Goal: Book appointment/travel/reservation

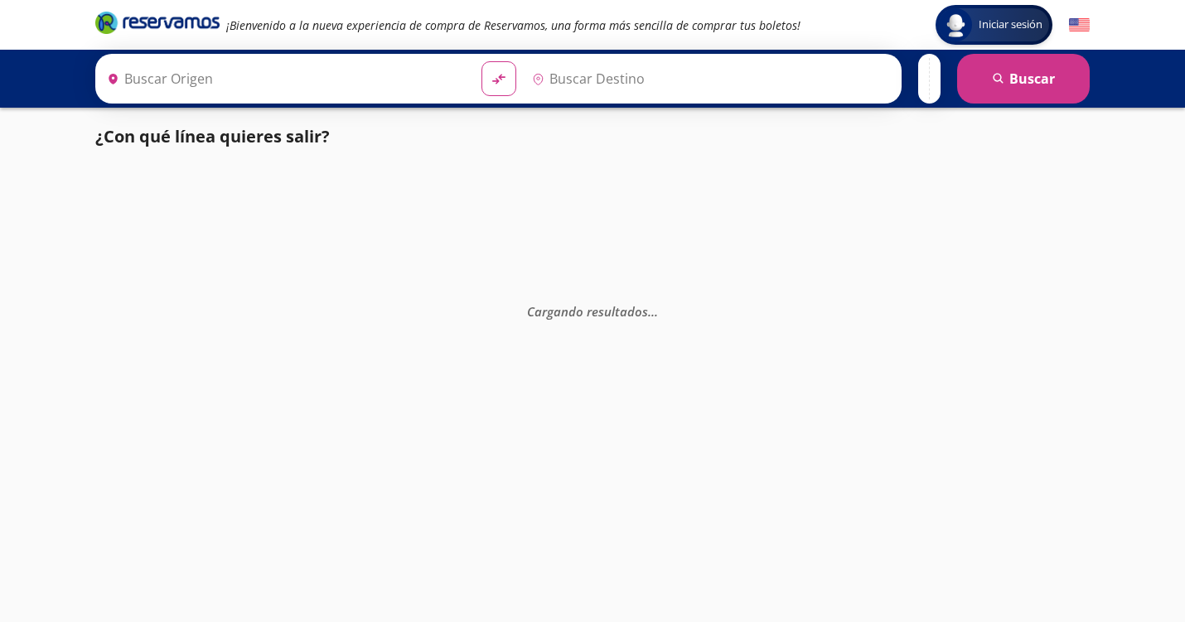
type input "Sayulita, Nayarit"
type input "Central Zapopan, [GEOGRAPHIC_DATA]"
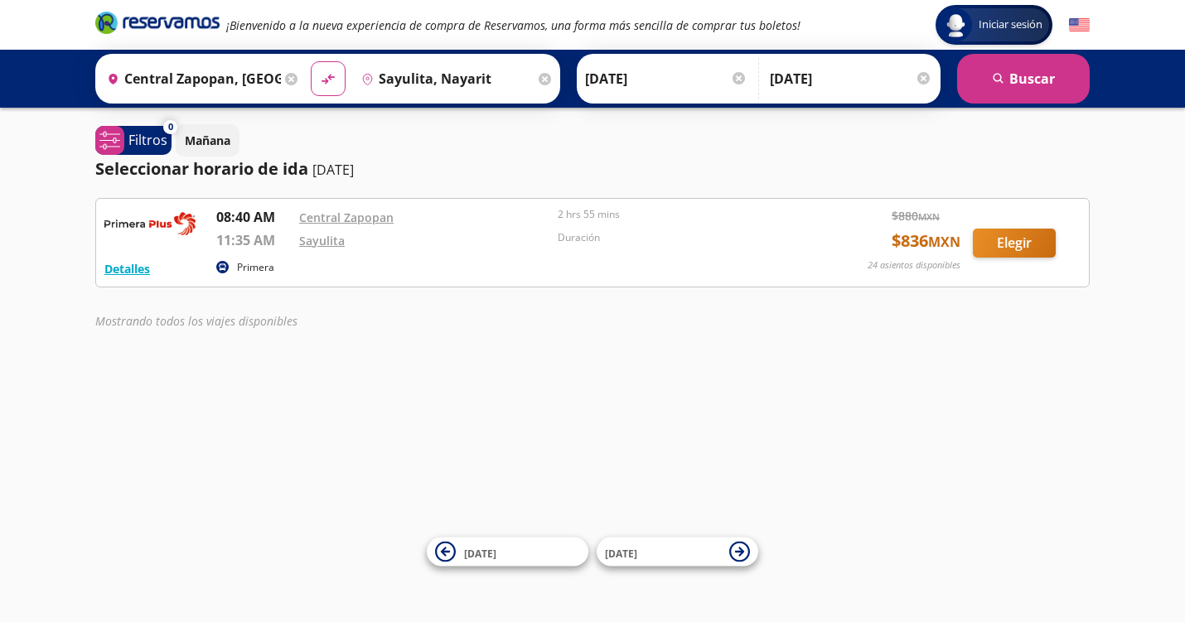
click at [701, 224] on div "2 hrs 55 mins" at bounding box center [682, 218] width 250 height 23
click at [169, 219] on img at bounding box center [149, 223] width 91 height 33
click at [1041, 239] on button "Elegir" at bounding box center [1013, 243] width 83 height 29
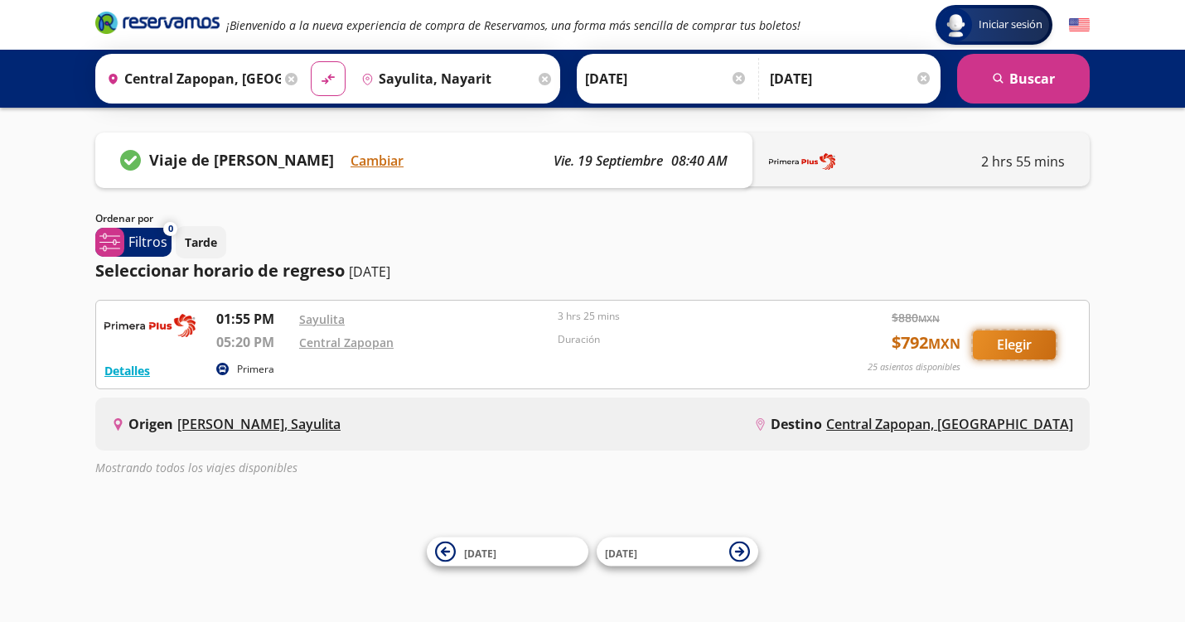
click at [992, 338] on button "Elegir" at bounding box center [1013, 345] width 83 height 29
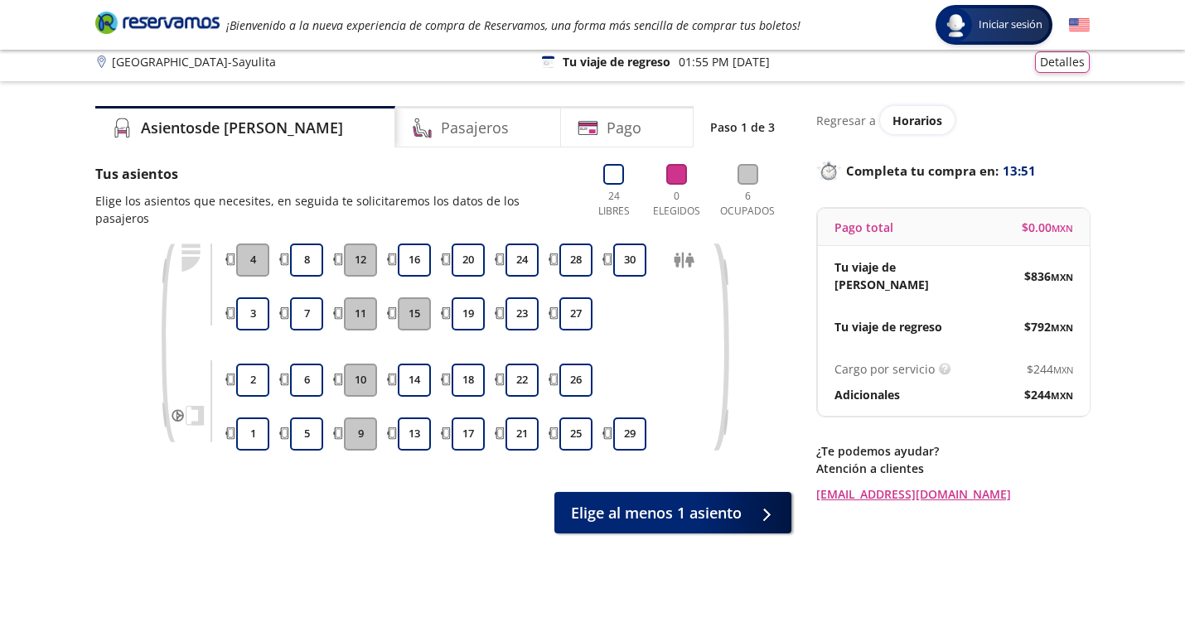
scroll to position [6, 0]
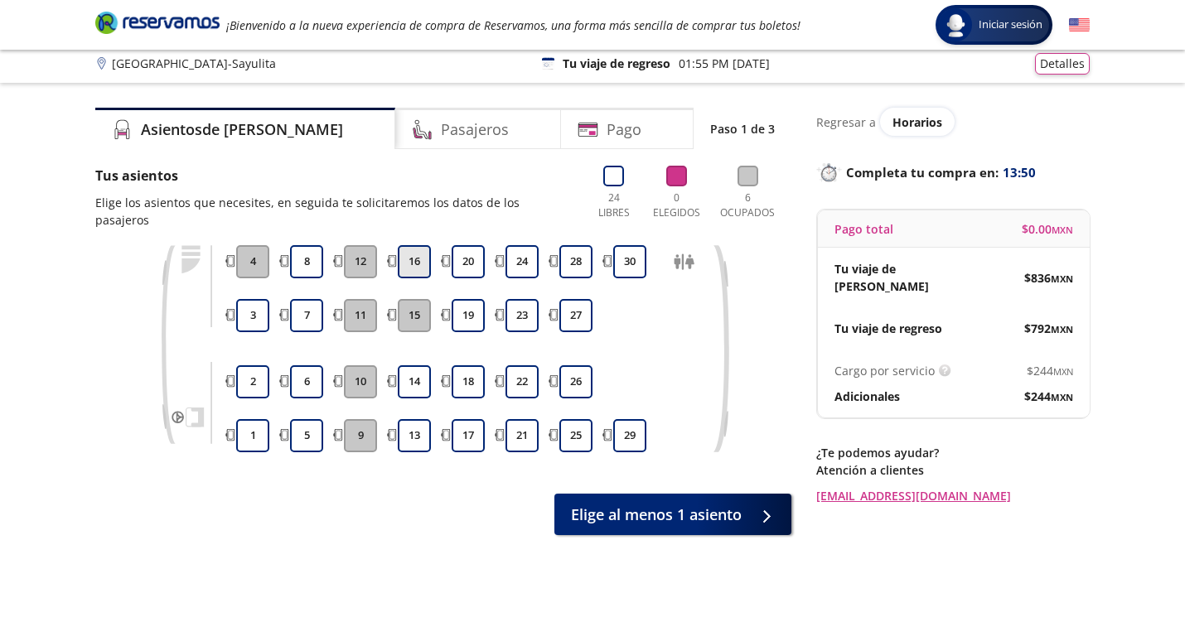
click at [414, 246] on button "16" at bounding box center [414, 261] width 33 height 33
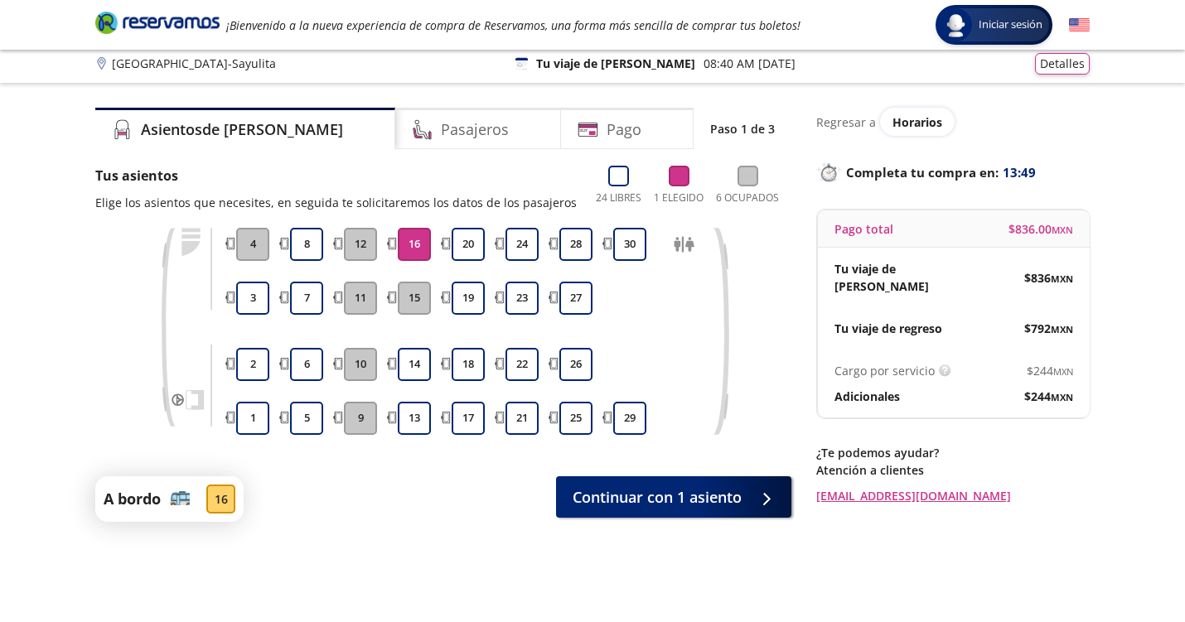
scroll to position [39, 0]
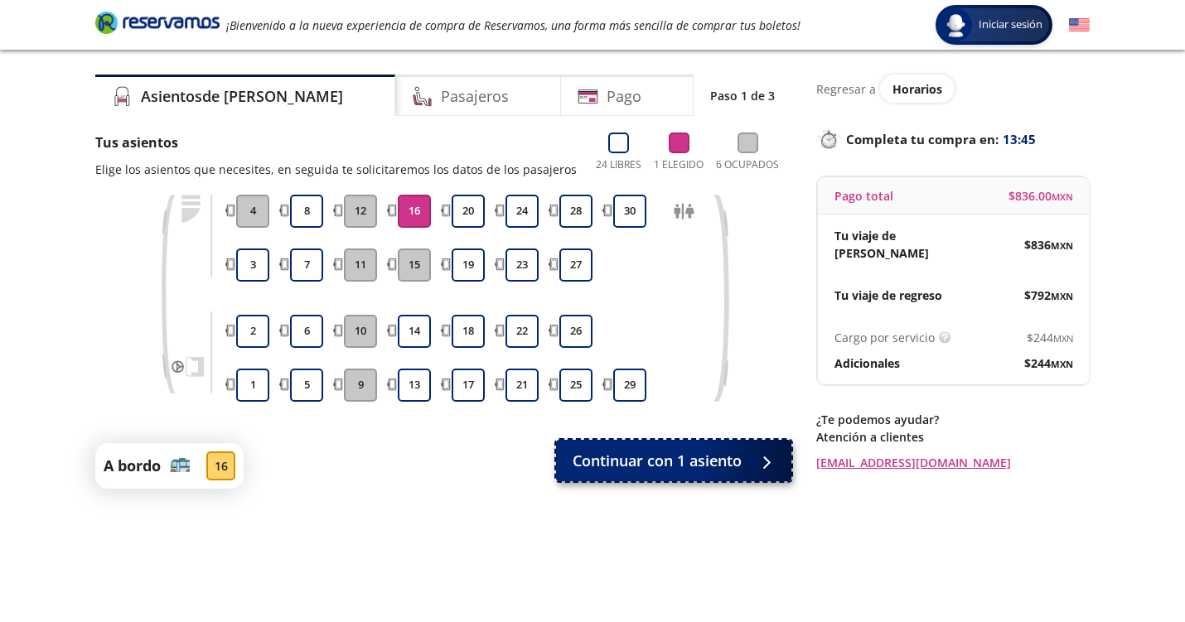
click at [751, 456] on span at bounding box center [757, 460] width 12 height 12
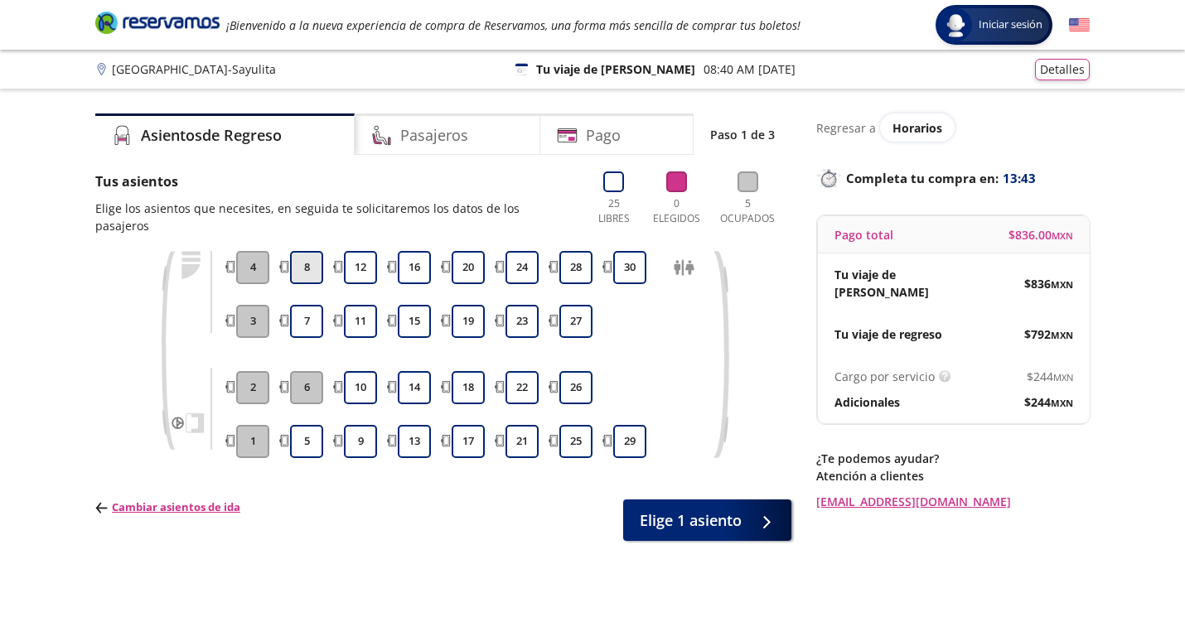
click at [304, 251] on button "8" at bounding box center [306, 267] width 33 height 33
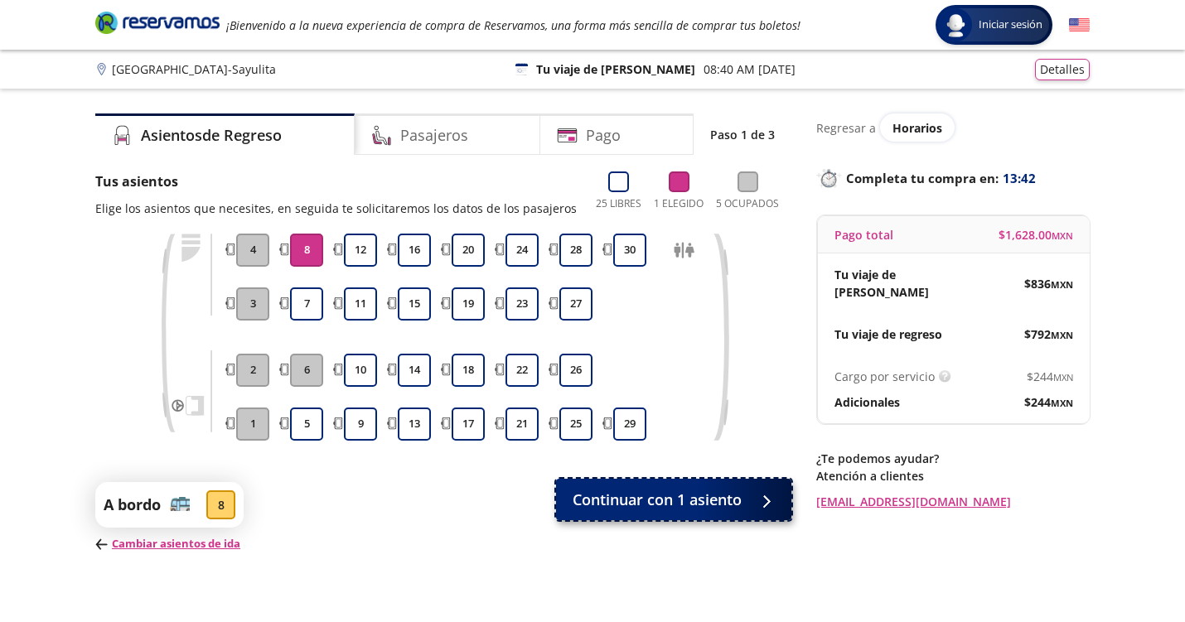
click at [676, 499] on span "Continuar con 1 asiento" at bounding box center [656, 500] width 169 height 22
